Goal: Check status

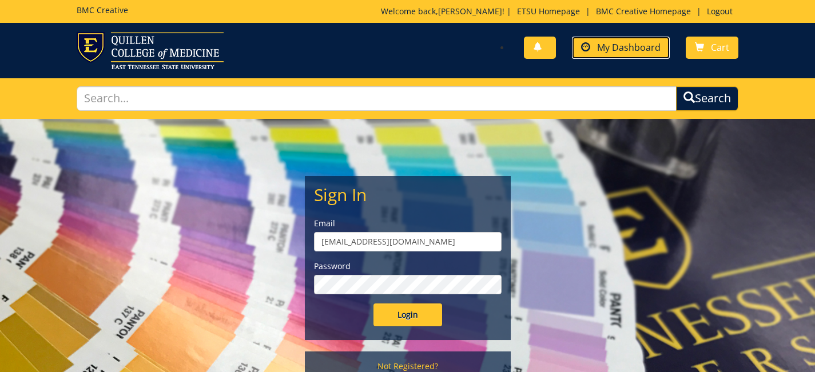
click at [638, 50] on span "My Dashboard" at bounding box center [628, 47] width 63 height 13
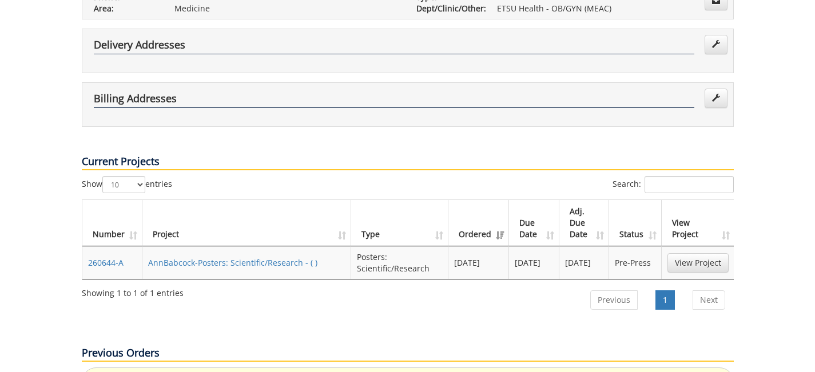
scroll to position [285, 0]
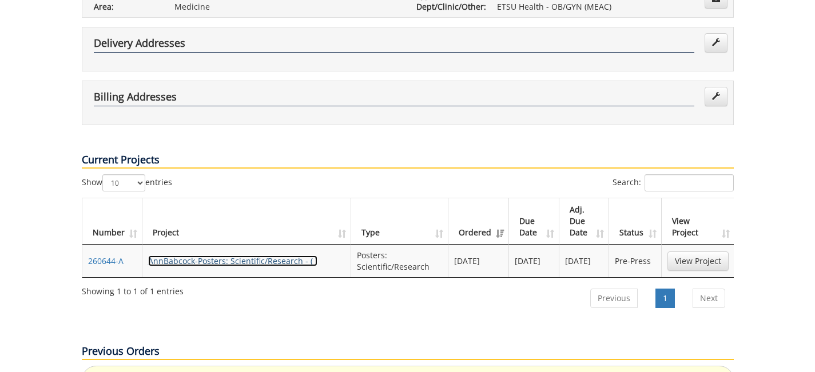
click at [198, 256] on link "AnnBabcock-Posters: Scientific/Research - ( )" at bounding box center [232, 261] width 169 height 11
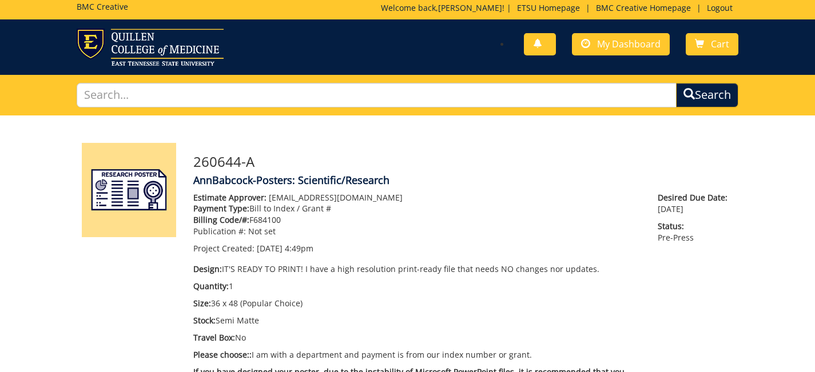
scroll to position [4, 0]
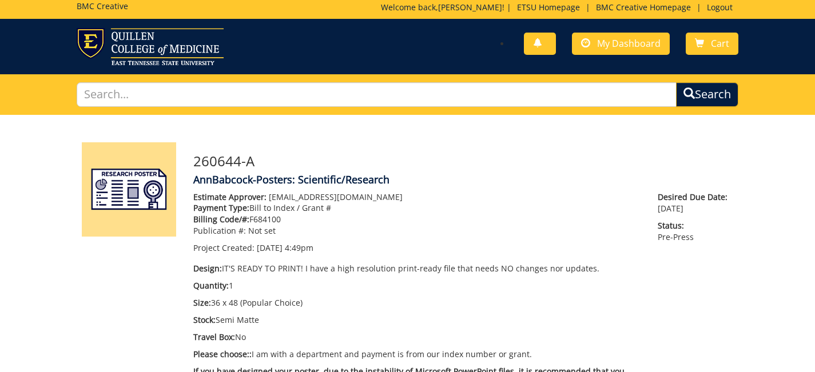
click at [444, 222] on p "Billing Code/#: F684100" at bounding box center [417, 219] width 448 height 11
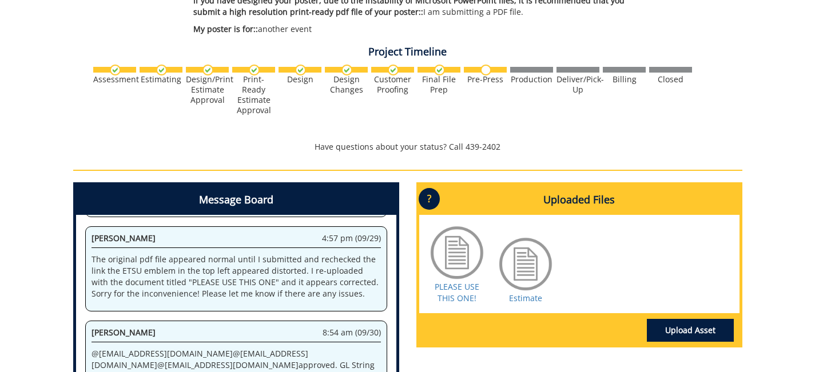
scroll to position [576, 0]
